Goal: Task Accomplishment & Management: Complete application form

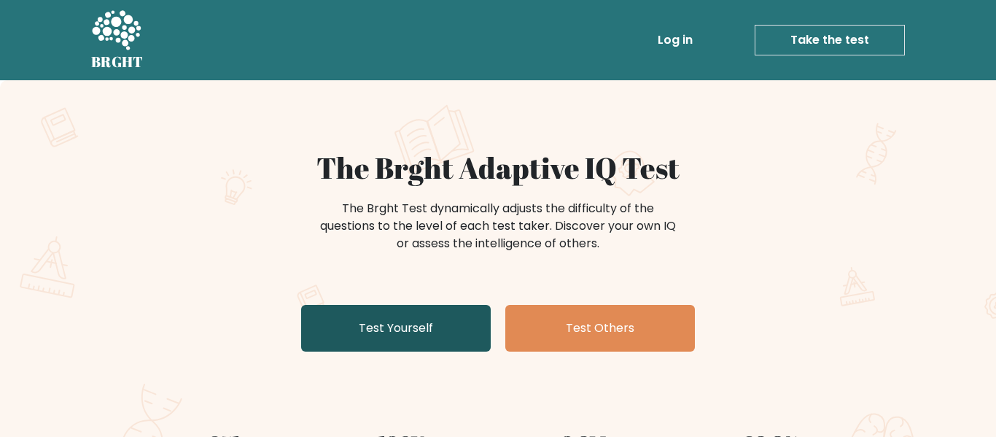
click at [430, 336] on link "Test Yourself" at bounding box center [396, 328] width 190 height 47
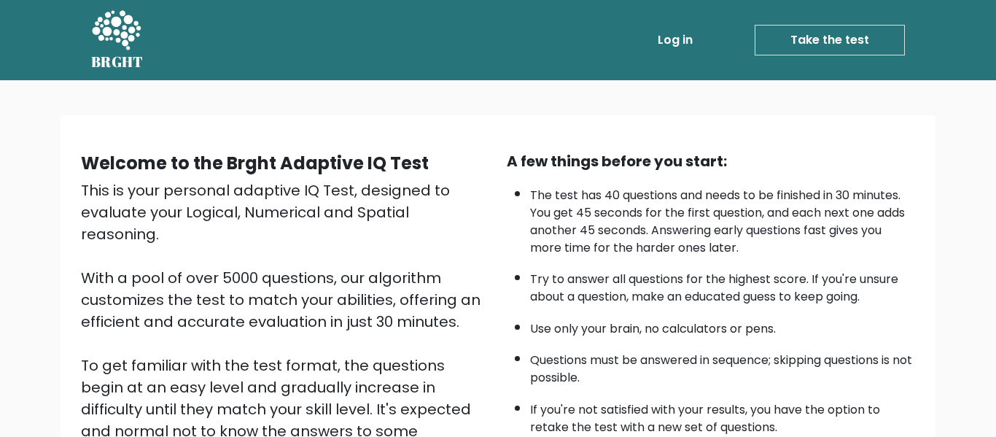
scroll to position [231, 0]
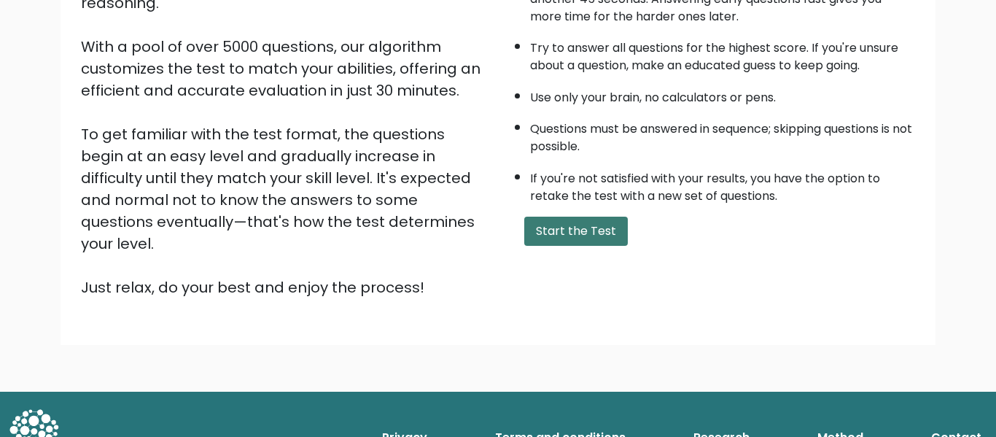
click at [574, 238] on button "Start the Test" at bounding box center [576, 230] width 104 height 29
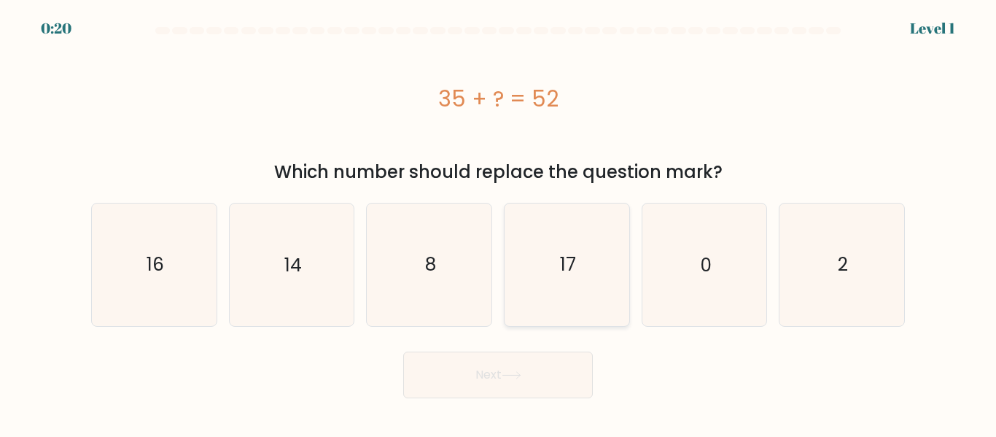
click at [584, 260] on icon "17" at bounding box center [567, 264] width 122 height 122
click at [499, 222] on input "d. 17" at bounding box center [498, 221] width 1 height 4
radio input "true"
click at [529, 371] on button "Next" at bounding box center [498, 374] width 190 height 47
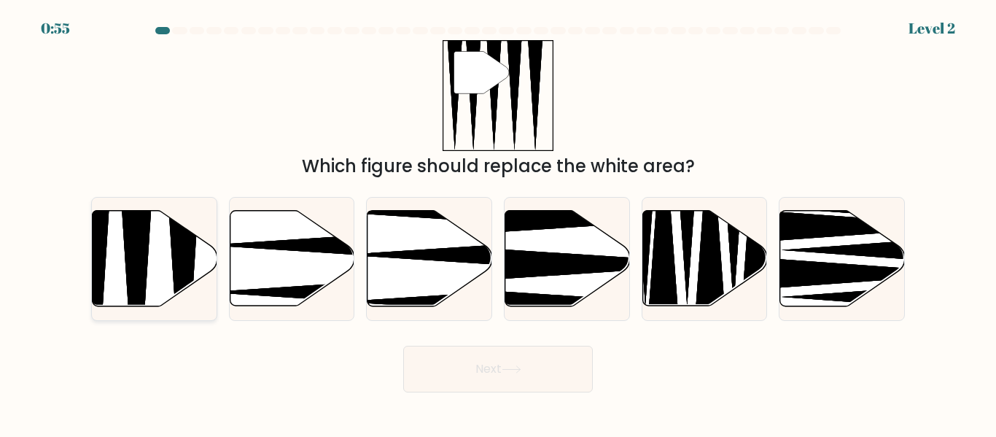
click at [125, 248] on icon at bounding box center [136, 310] width 32 height 247
click at [498, 222] on input "a." at bounding box center [498, 221] width 1 height 4
radio input "true"
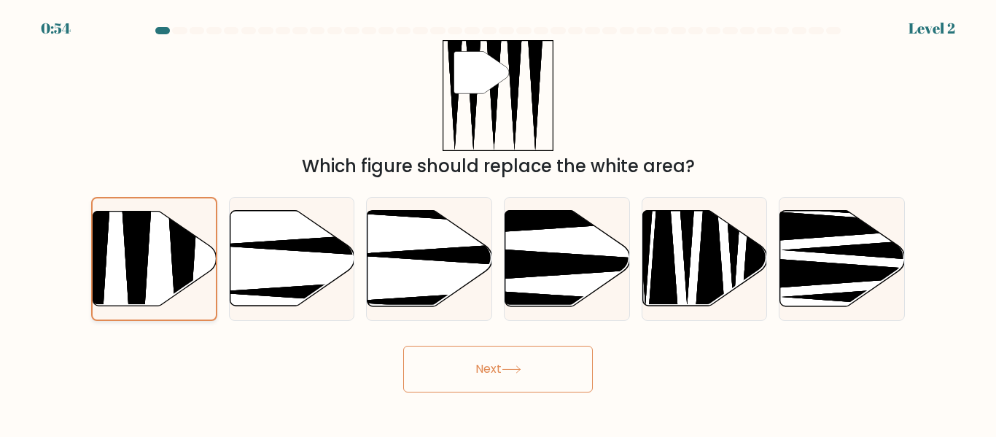
click at [161, 275] on icon at bounding box center [154, 258] width 123 height 94
click at [498, 222] on input "a." at bounding box center [498, 221] width 1 height 4
click at [518, 384] on button "Next" at bounding box center [498, 369] width 190 height 47
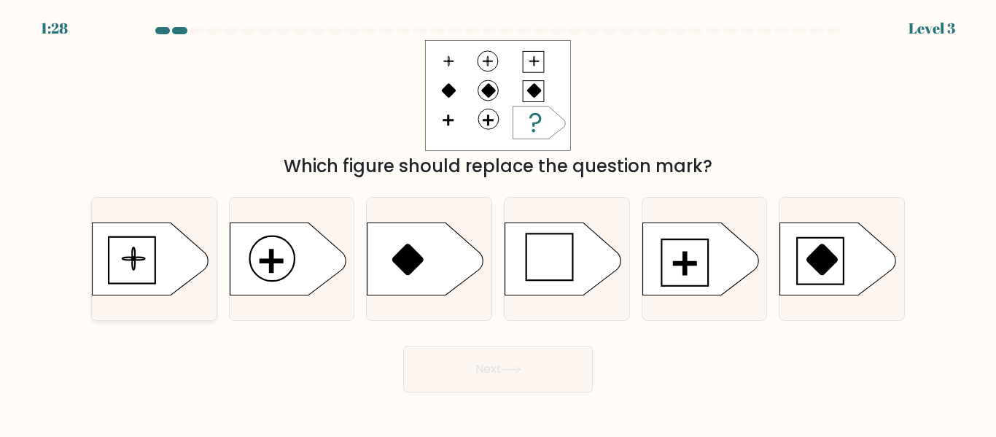
click at [176, 230] on icon at bounding box center [151, 258] width 117 height 73
click at [498, 222] on input "a." at bounding box center [498, 221] width 1 height 4
radio input "true"
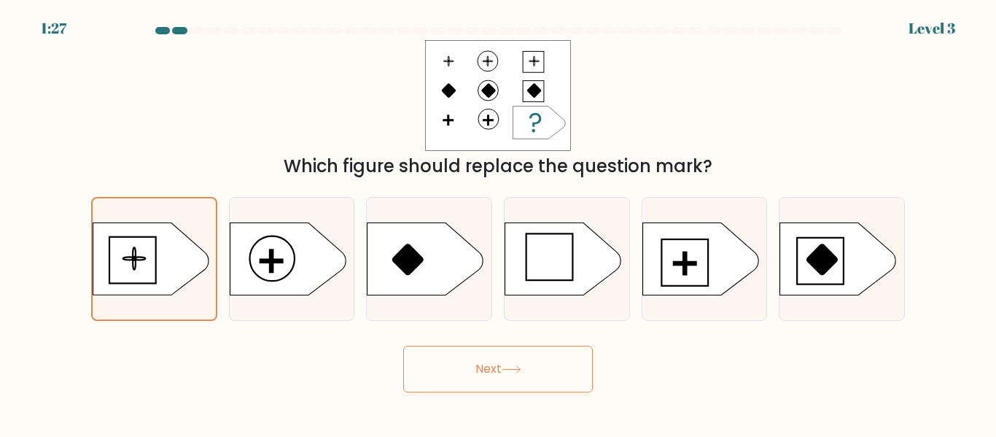
click at [467, 367] on button "Next" at bounding box center [498, 369] width 190 height 47
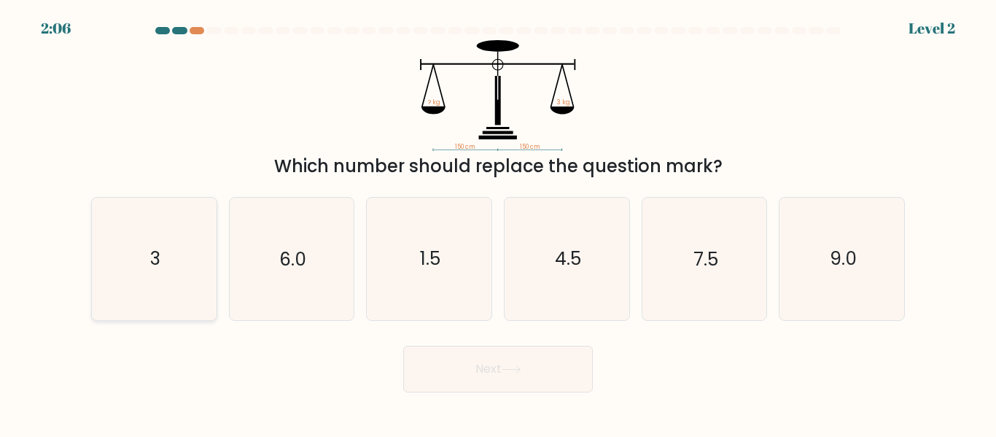
click at [172, 260] on icon "3" at bounding box center [154, 259] width 122 height 122
click at [498, 222] on input "a. 3" at bounding box center [498, 221] width 1 height 4
radio input "true"
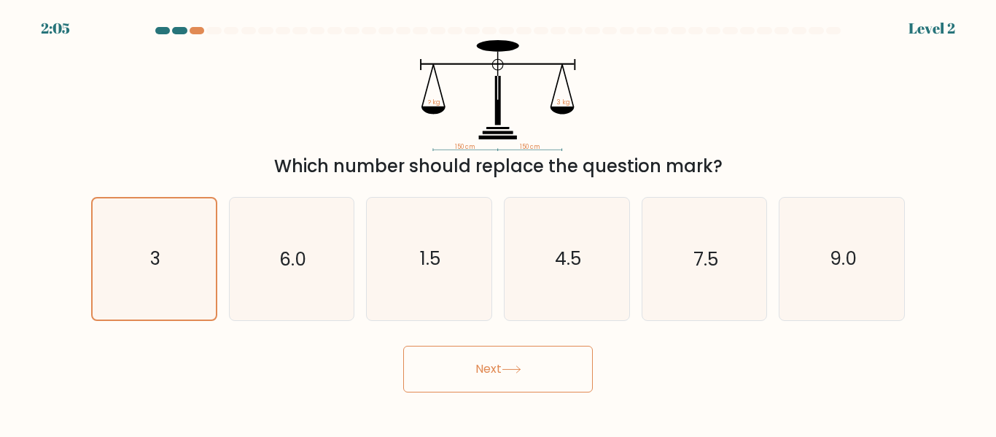
click at [539, 393] on body "2:05 Level 2" at bounding box center [498, 218] width 996 height 437
click at [546, 384] on button "Next" at bounding box center [498, 369] width 190 height 47
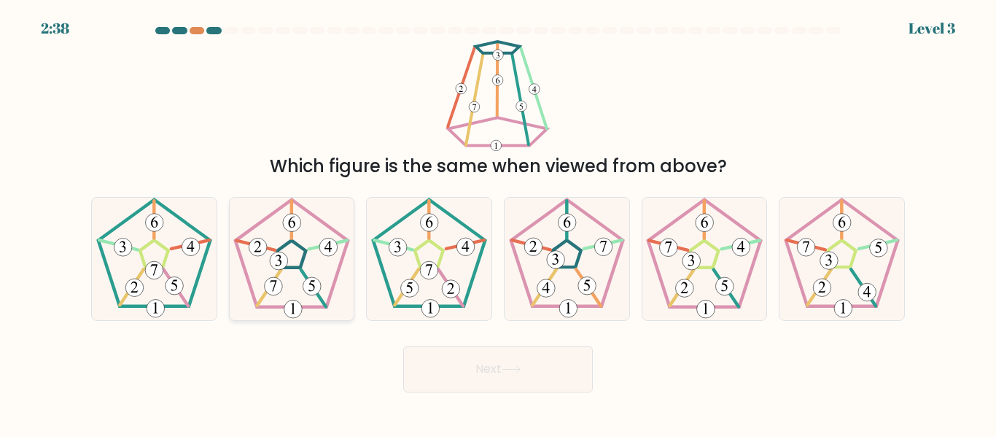
click at [256, 283] on icon at bounding box center [291, 259] width 122 height 122
click at [498, 222] on input "b." at bounding box center [498, 221] width 1 height 4
radio input "true"
click at [469, 362] on button "Next" at bounding box center [498, 369] width 190 height 47
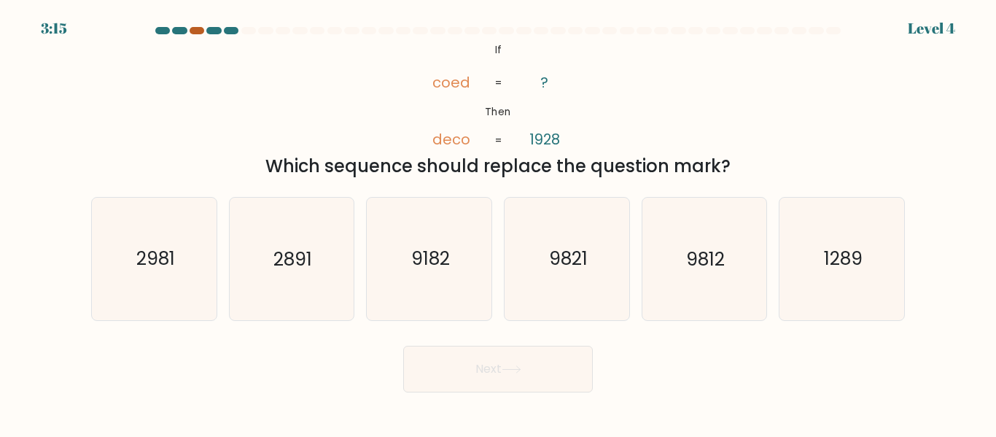
click at [200, 28] on div at bounding box center [197, 30] width 15 height 7
click at [198, 34] on div at bounding box center [497, 33] width 831 height 13
click at [560, 272] on icon "9821" at bounding box center [567, 259] width 122 height 122
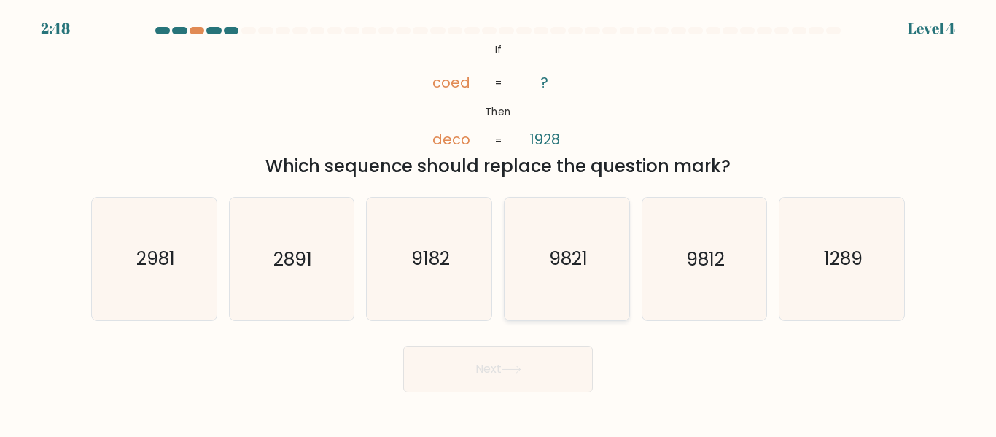
click at [499, 222] on input "d. 9821" at bounding box center [498, 221] width 1 height 4
radio input "true"
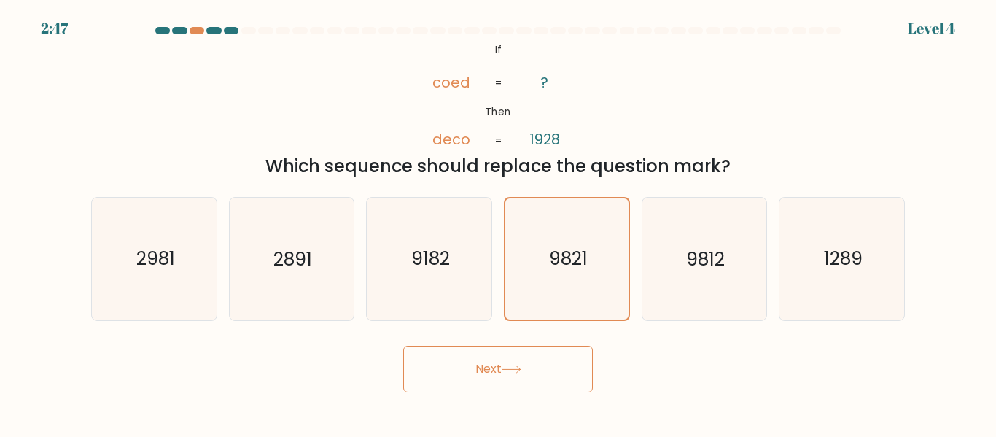
click at [528, 351] on button "Next" at bounding box center [498, 369] width 190 height 47
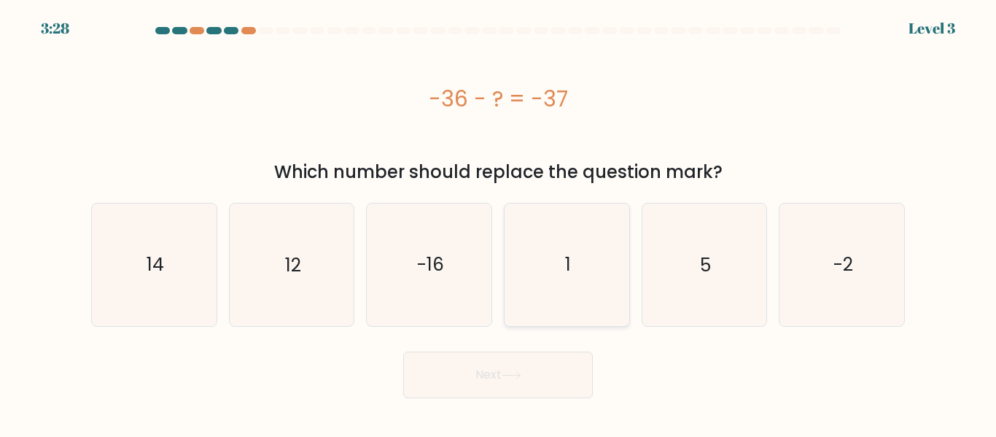
click at [587, 295] on icon "1" at bounding box center [567, 264] width 122 height 122
click at [499, 222] on input "d. 1" at bounding box center [498, 221] width 1 height 4
radio input "true"
click at [521, 396] on button "Next" at bounding box center [498, 374] width 190 height 47
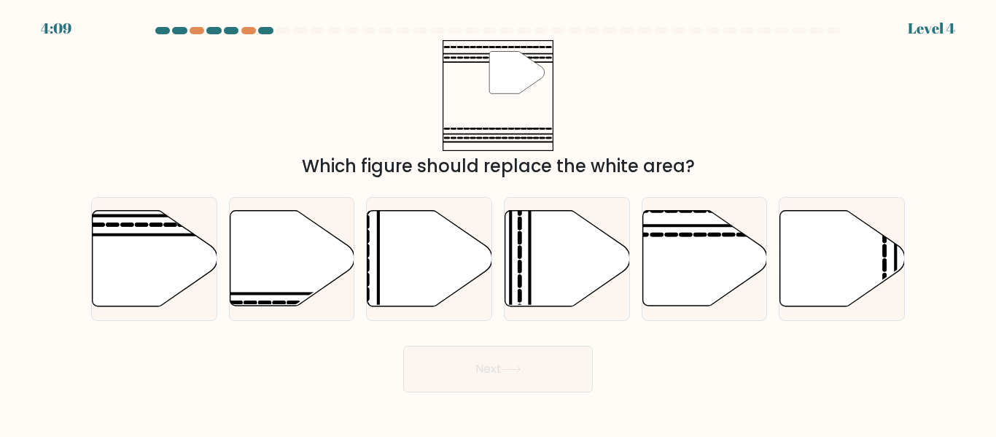
click at [223, 281] on div "b." at bounding box center [292, 258] width 138 height 123
click at [182, 274] on icon at bounding box center [155, 258] width 125 height 95
click at [498, 222] on input "a." at bounding box center [498, 221] width 1 height 4
radio input "true"
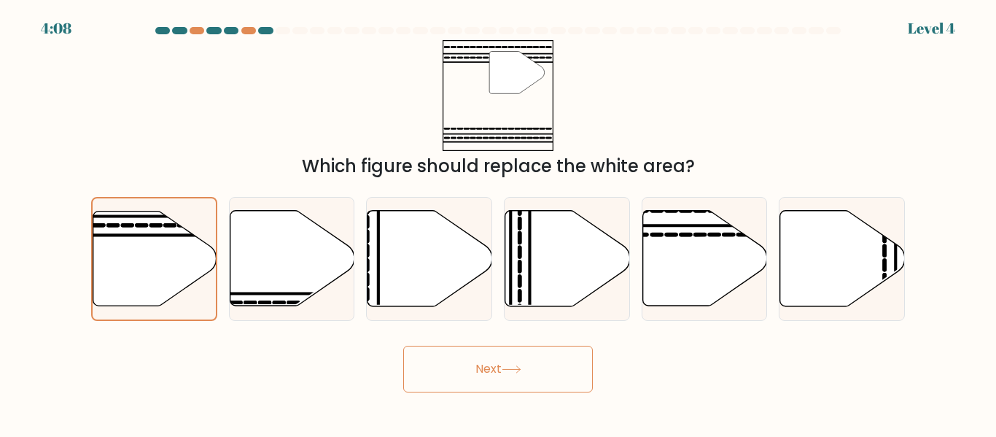
click at [446, 387] on button "Next" at bounding box center [498, 369] width 190 height 47
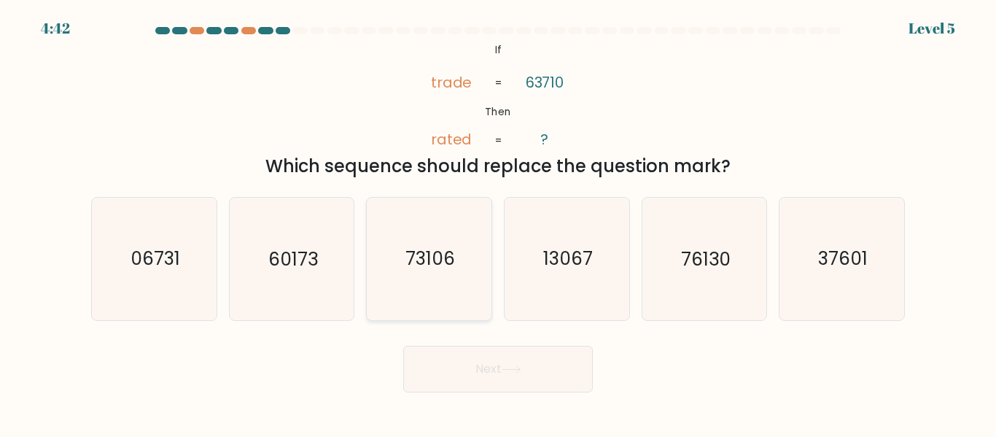
click at [489, 283] on icon "73106" at bounding box center [429, 259] width 122 height 122
click at [498, 222] on input "c. 73106" at bounding box center [498, 221] width 1 height 4
radio input "true"
click at [566, 297] on icon "13067" at bounding box center [567, 259] width 122 height 122
click at [499, 222] on input "d. 13067" at bounding box center [498, 221] width 1 height 4
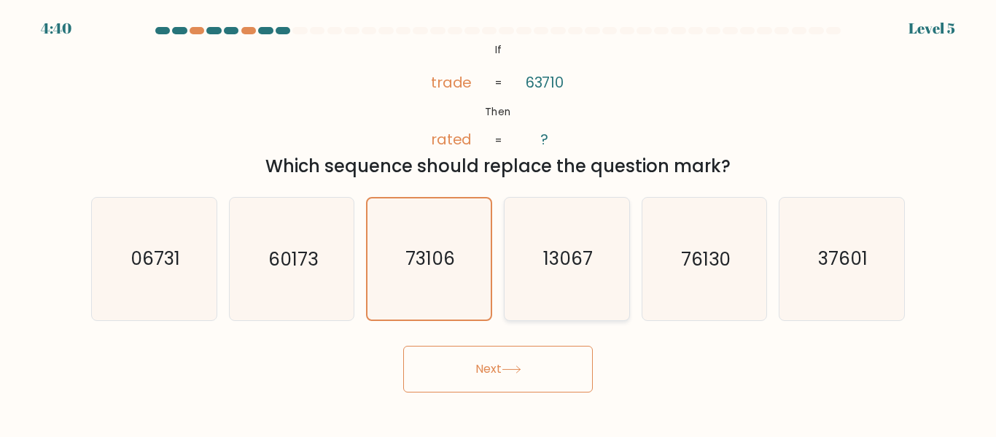
radio input "true"
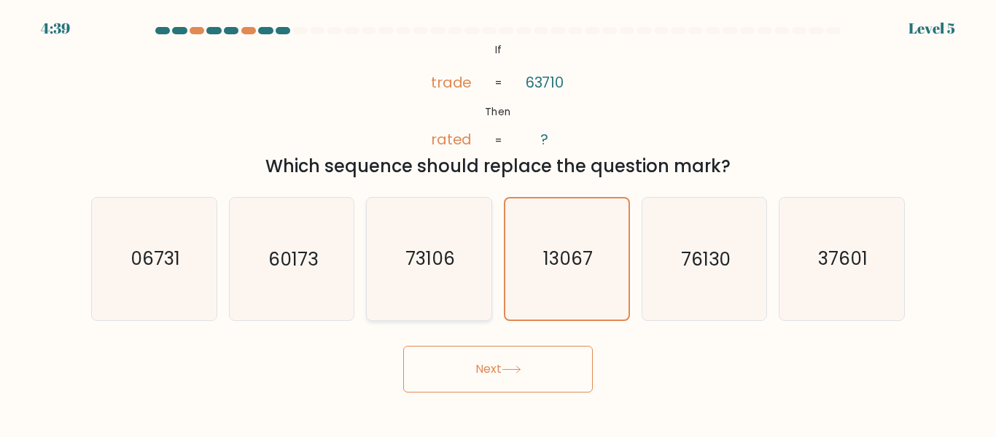
click at [475, 278] on icon "73106" at bounding box center [429, 259] width 122 height 122
click at [498, 222] on input "c. 73106" at bounding box center [498, 221] width 1 height 4
radio input "true"
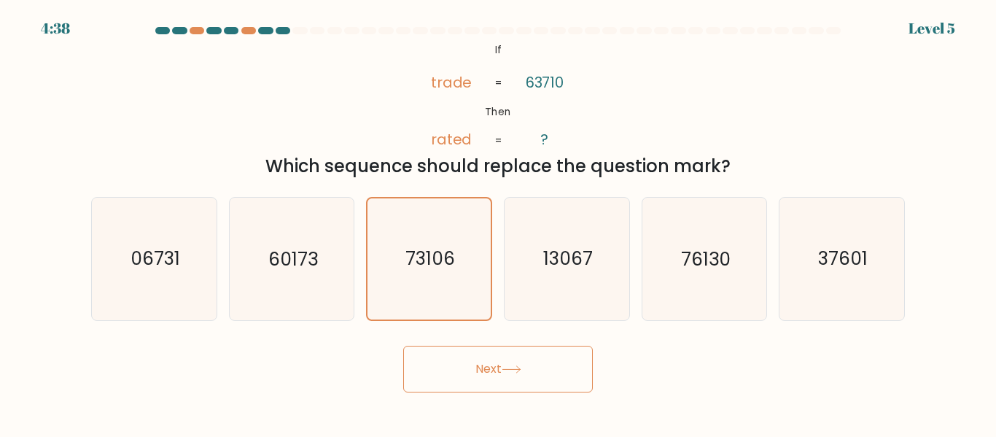
click at [515, 358] on button "Next" at bounding box center [498, 369] width 190 height 47
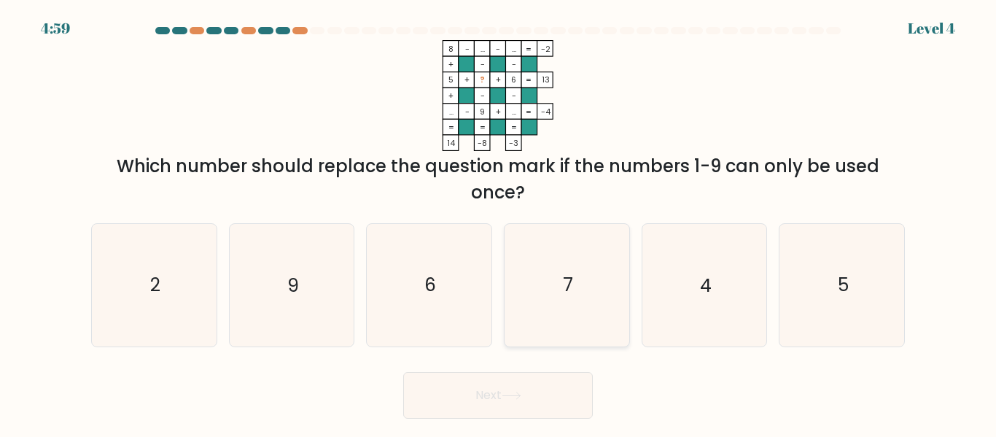
click at [611, 318] on icon "7" at bounding box center [567, 285] width 122 height 122
click at [499, 222] on input "d. 7" at bounding box center [498, 221] width 1 height 4
radio input "true"
click at [554, 387] on button "Next" at bounding box center [498, 395] width 190 height 47
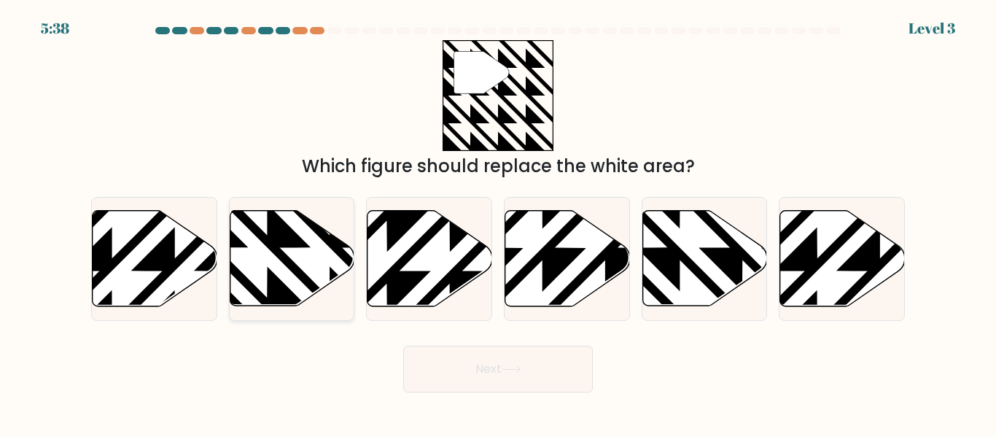
click at [263, 263] on icon at bounding box center [292, 258] width 125 height 95
click at [498, 222] on input "b." at bounding box center [498, 221] width 1 height 4
radio input "true"
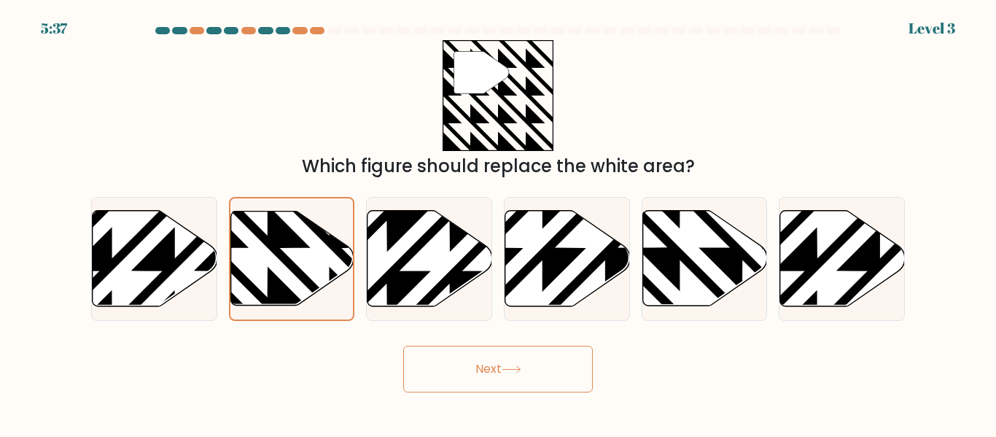
click at [470, 360] on button "Next" at bounding box center [498, 369] width 190 height 47
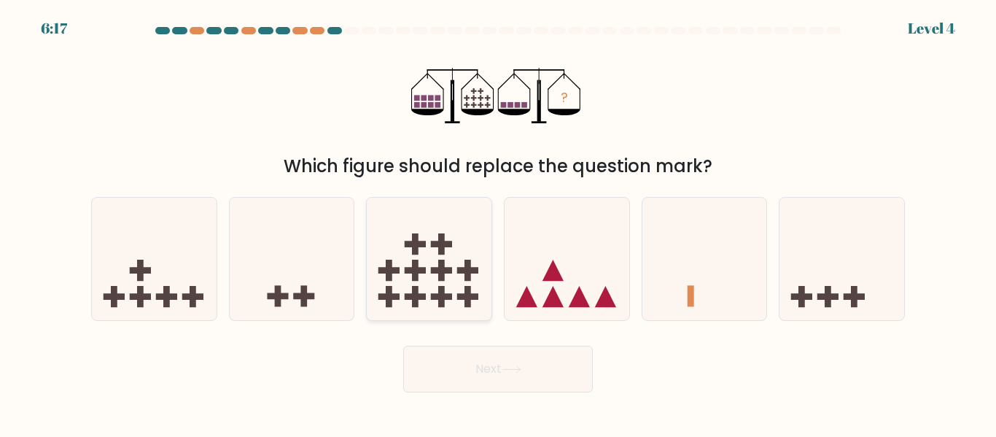
click at [393, 280] on icon at bounding box center [429, 258] width 125 height 103
click at [498, 222] on input "c." at bounding box center [498, 221] width 1 height 4
radio input "true"
click at [186, 273] on icon at bounding box center [154, 258] width 125 height 103
click at [498, 222] on input "a." at bounding box center [498, 221] width 1 height 4
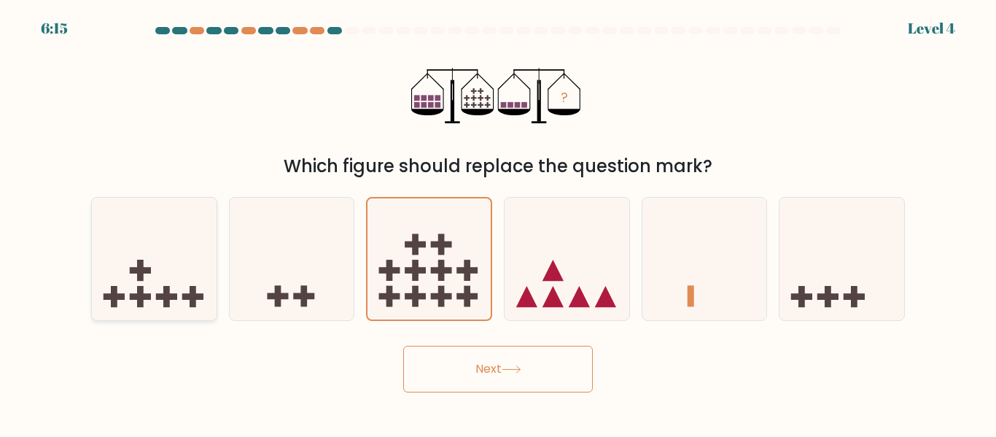
radio input "true"
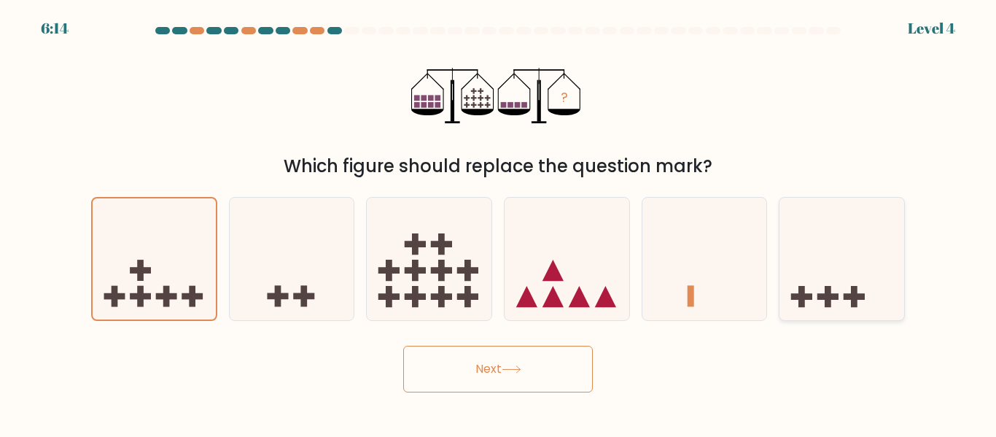
click at [871, 269] on icon at bounding box center [841, 258] width 125 height 103
click at [499, 222] on input "f." at bounding box center [498, 221] width 1 height 4
radio input "true"
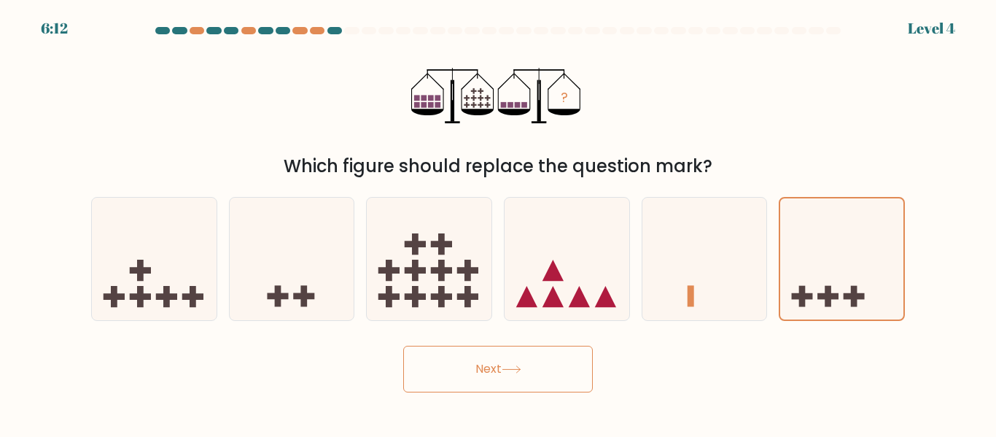
click at [226, 293] on div "b." at bounding box center [292, 258] width 138 height 123
click at [147, 267] on rect at bounding box center [140, 270] width 21 height 7
click at [498, 222] on input "a." at bounding box center [498, 221] width 1 height 4
radio input "true"
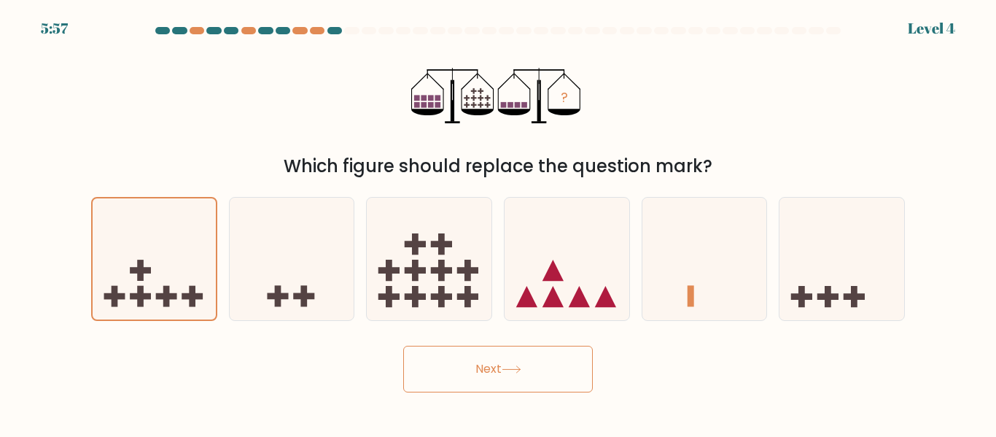
click at [491, 349] on button "Next" at bounding box center [498, 369] width 190 height 47
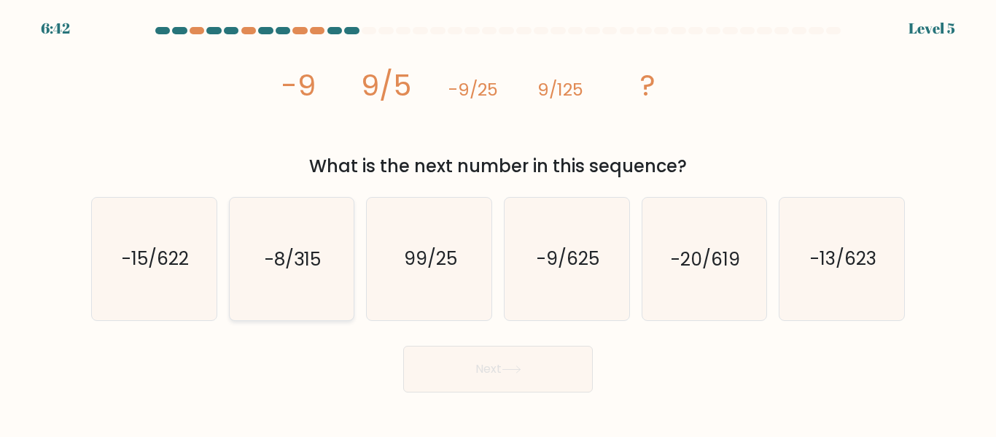
click at [278, 248] on text "-8/315" at bounding box center [293, 259] width 56 height 26
click at [498, 222] on input "b. -8/315" at bounding box center [498, 221] width 1 height 4
radio input "true"
click at [488, 359] on button "Next" at bounding box center [498, 369] width 190 height 47
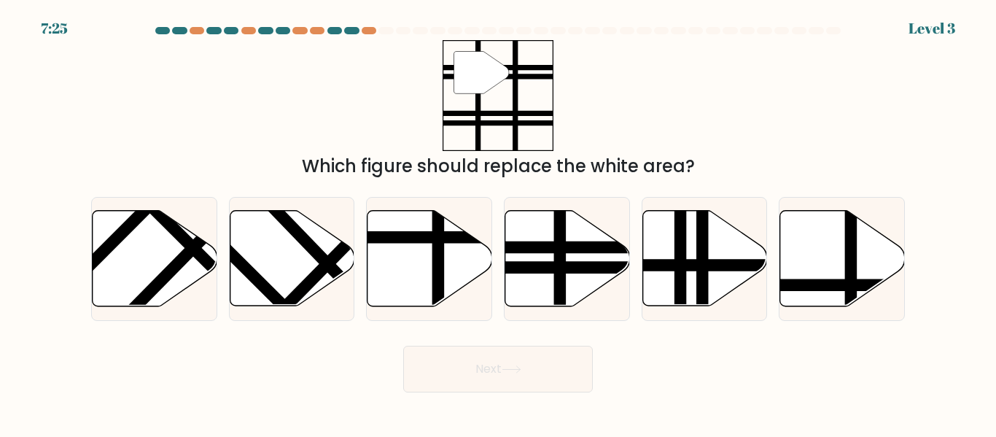
click at [526, 285] on icon at bounding box center [567, 258] width 125 height 95
click at [499, 222] on input "d." at bounding box center [498, 221] width 1 height 4
radio input "true"
click at [496, 365] on button "Next" at bounding box center [498, 369] width 190 height 47
